Goal: Leave review/rating: Leave review/rating

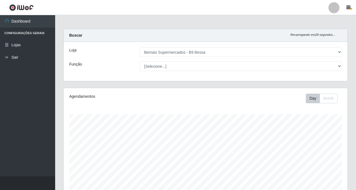
select select "410"
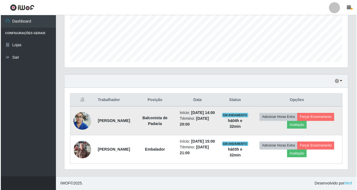
scroll to position [114, 284]
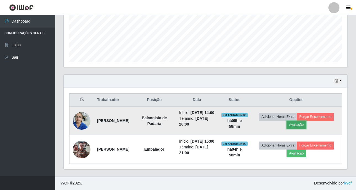
click at [306, 121] on button "Avaliação" at bounding box center [296, 125] width 20 height 8
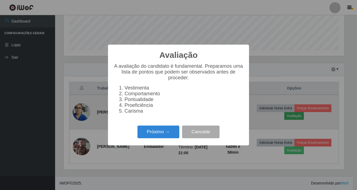
scroll to position [114, 281]
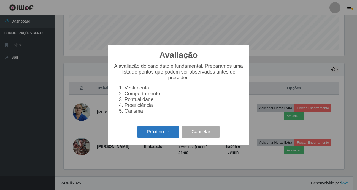
click at [150, 137] on button "Próximo →" at bounding box center [159, 132] width 42 height 13
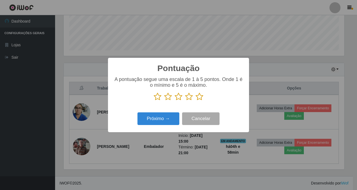
click at [199, 99] on icon at bounding box center [200, 97] width 8 height 8
click at [196, 101] on input "radio" at bounding box center [196, 101] width 0 height 0
click at [169, 120] on button "Próximo →" at bounding box center [159, 118] width 42 height 13
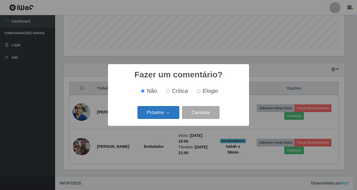
click at [165, 115] on button "Próximo →" at bounding box center [159, 112] width 42 height 13
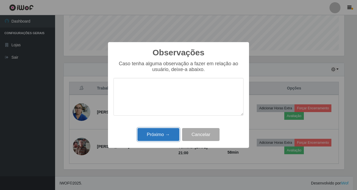
click at [166, 138] on button "Próximo →" at bounding box center [159, 134] width 42 height 13
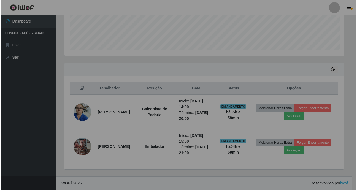
scroll to position [114, 284]
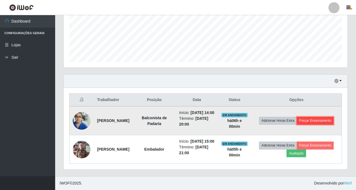
click at [303, 117] on button "Forçar Encerramento" at bounding box center [315, 121] width 37 height 8
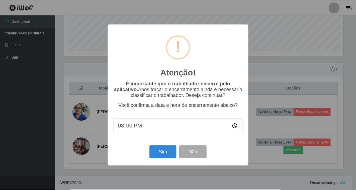
scroll to position [114, 281]
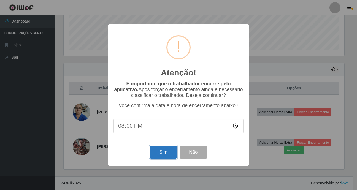
click at [165, 151] on button "Sim" at bounding box center [163, 152] width 27 height 13
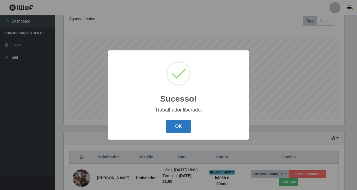
click at [172, 126] on button "OK" at bounding box center [179, 126] width 26 height 13
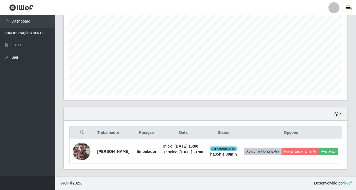
scroll to position [112, 0]
